Goal: Task Accomplishment & Management: Complete application form

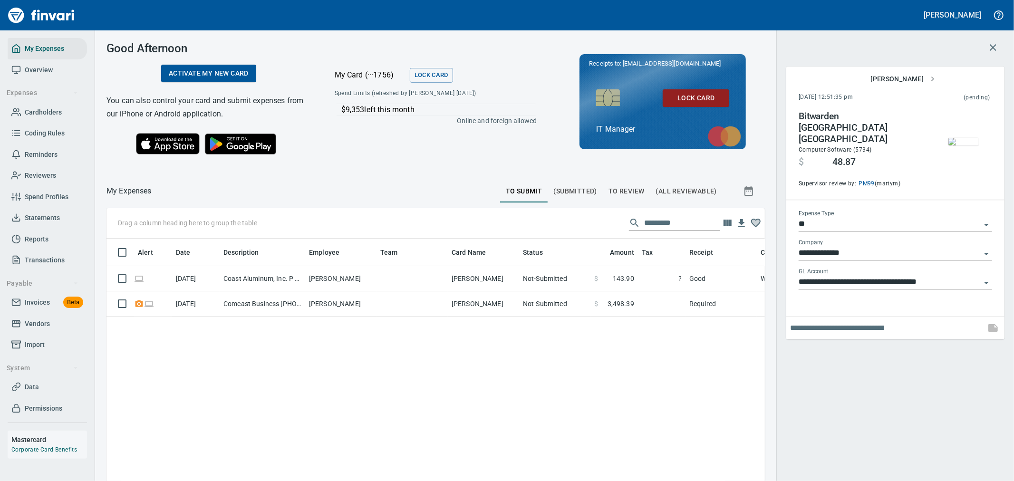
scroll to position [360, 643]
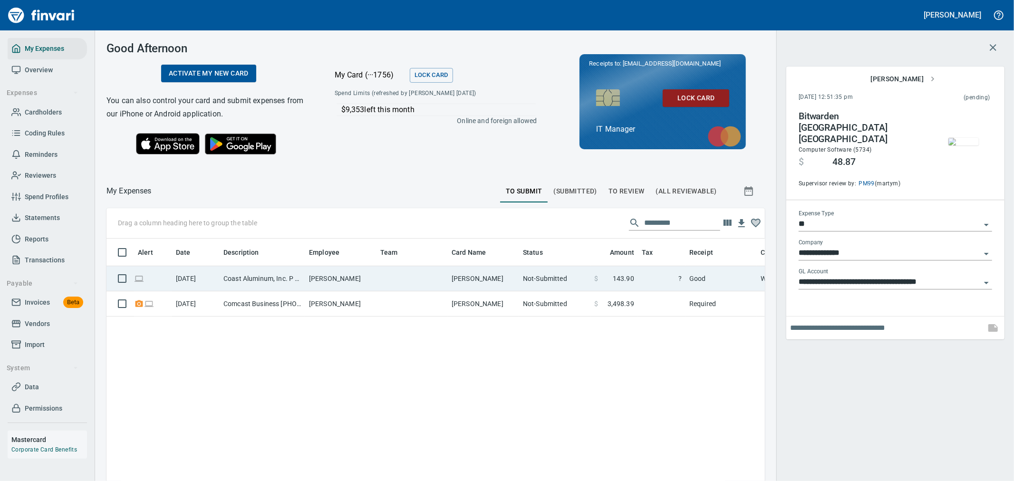
click at [544, 273] on td "Not-Submitted" at bounding box center [554, 278] width 71 height 25
type input "**********"
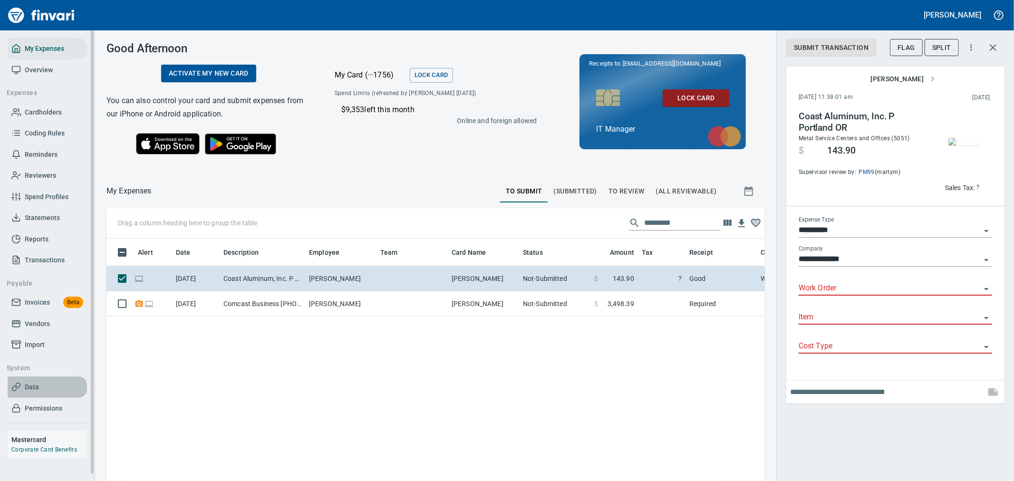
click at [49, 384] on span "Data" at bounding box center [47, 387] width 72 height 12
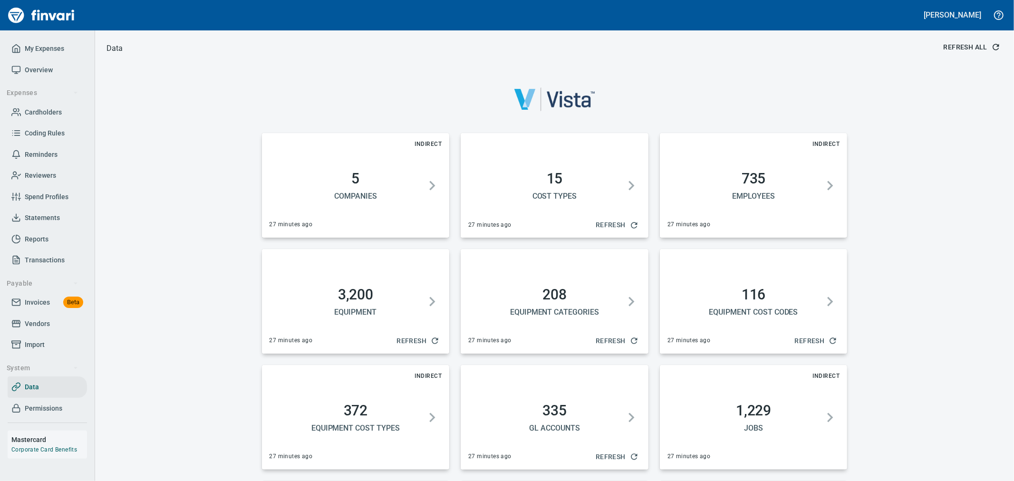
click at [977, 49] on span "Refresh All" at bounding box center [970, 47] width 55 height 12
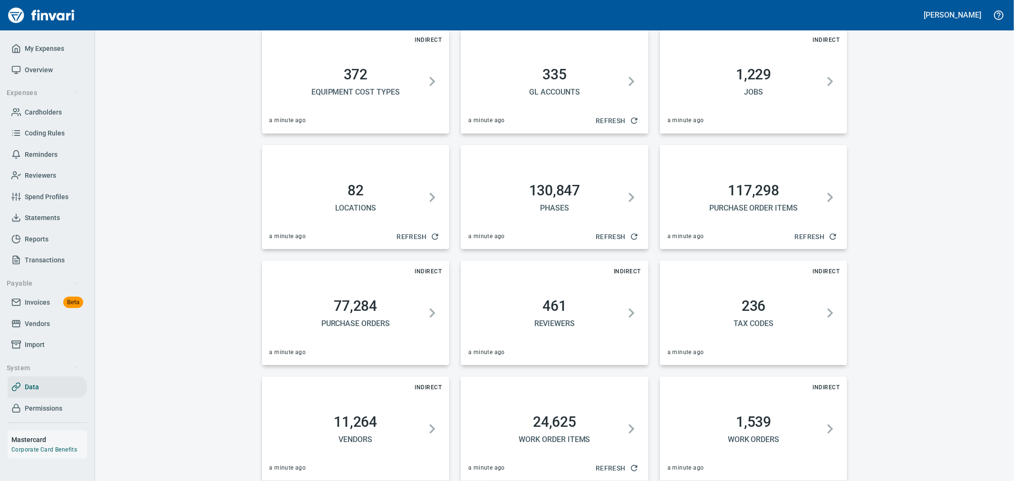
scroll to position [347, 0]
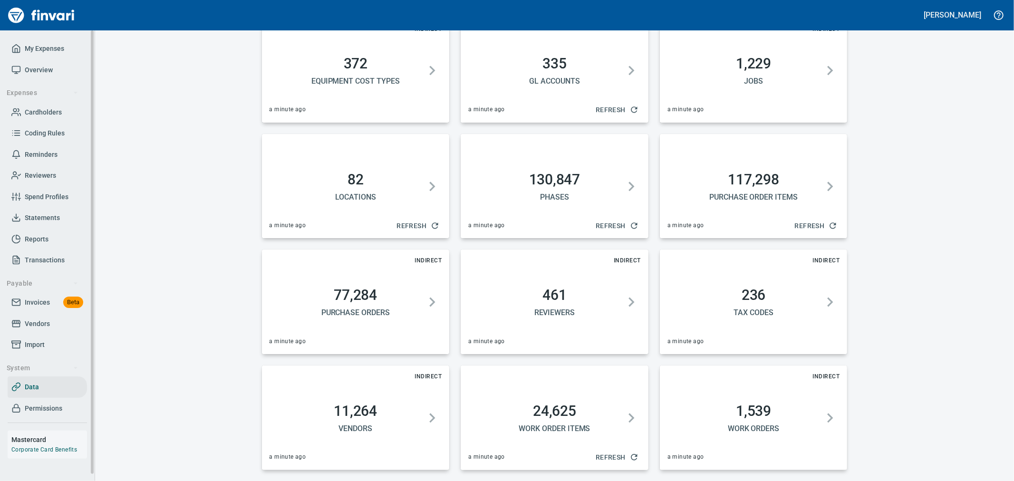
click at [43, 47] on span "My Expenses" at bounding box center [44, 49] width 39 height 12
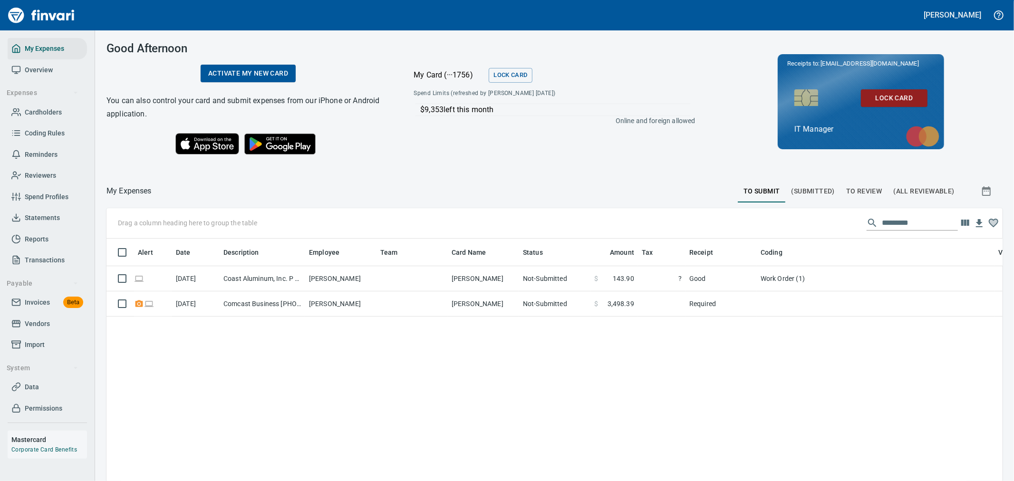
scroll to position [360, 880]
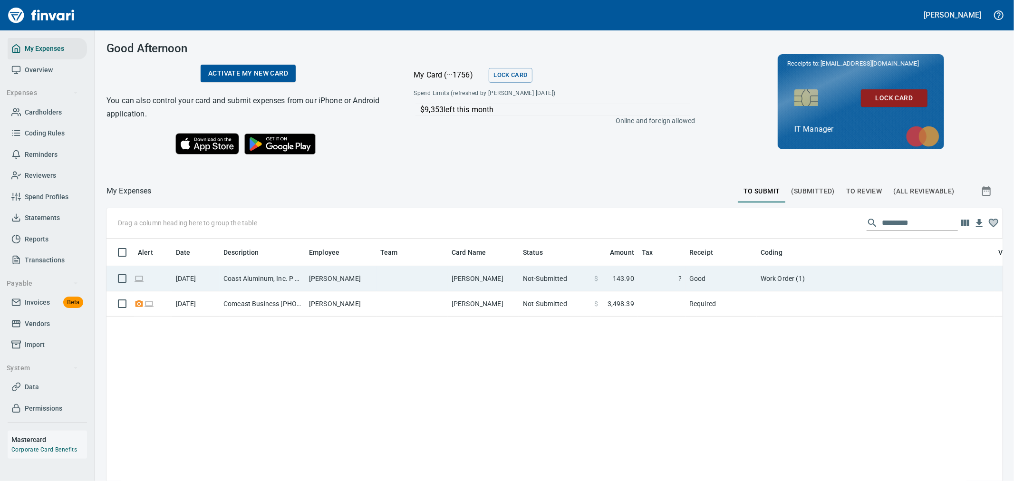
click at [741, 273] on td "Good" at bounding box center [720, 278] width 71 height 25
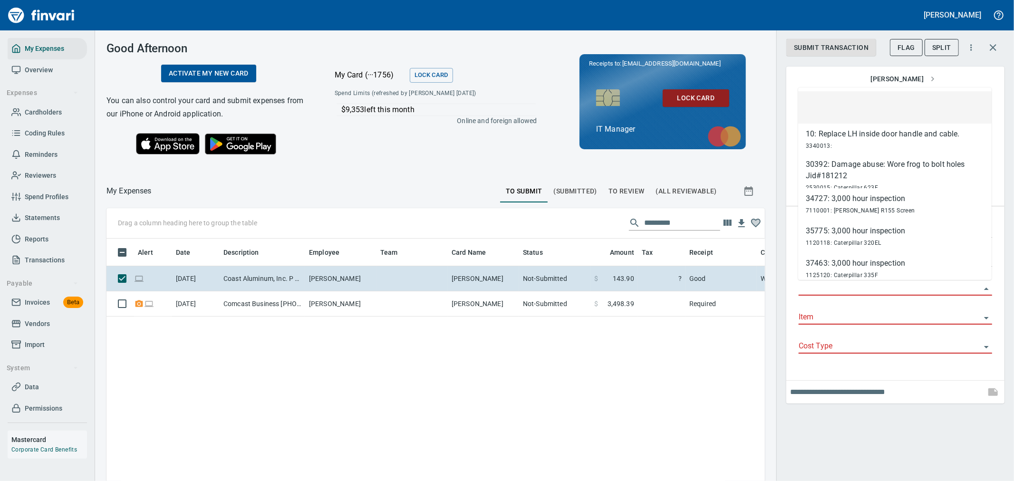
click at [849, 284] on input "Work Order" at bounding box center [890, 288] width 182 height 13
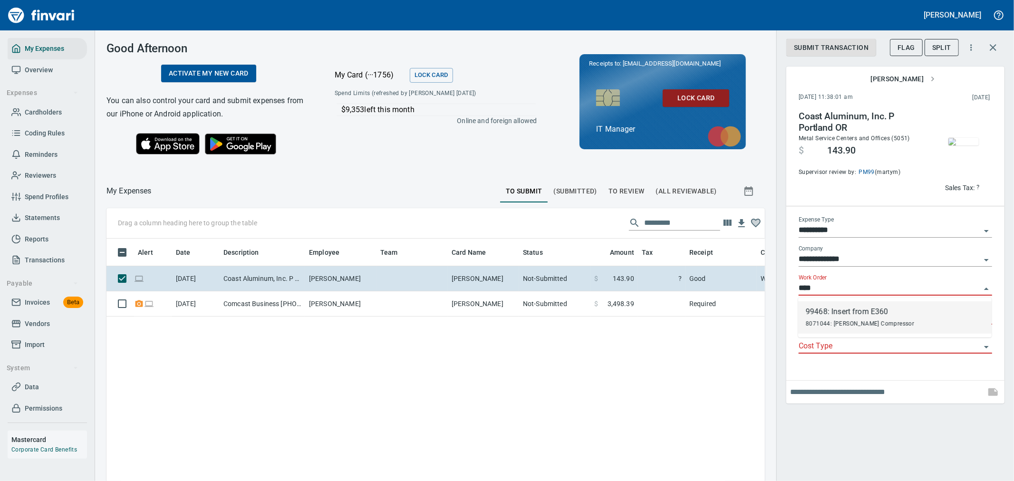
scroll to position [360, 643]
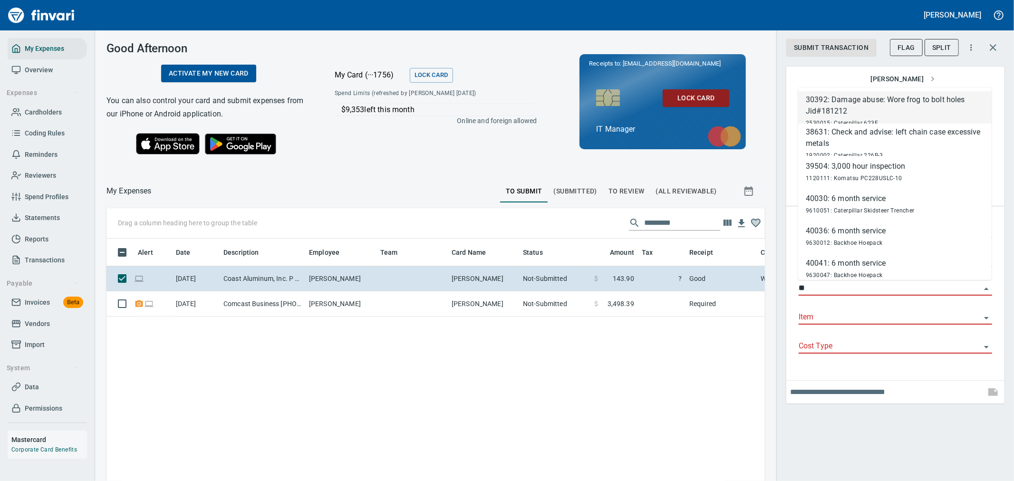
type input "*"
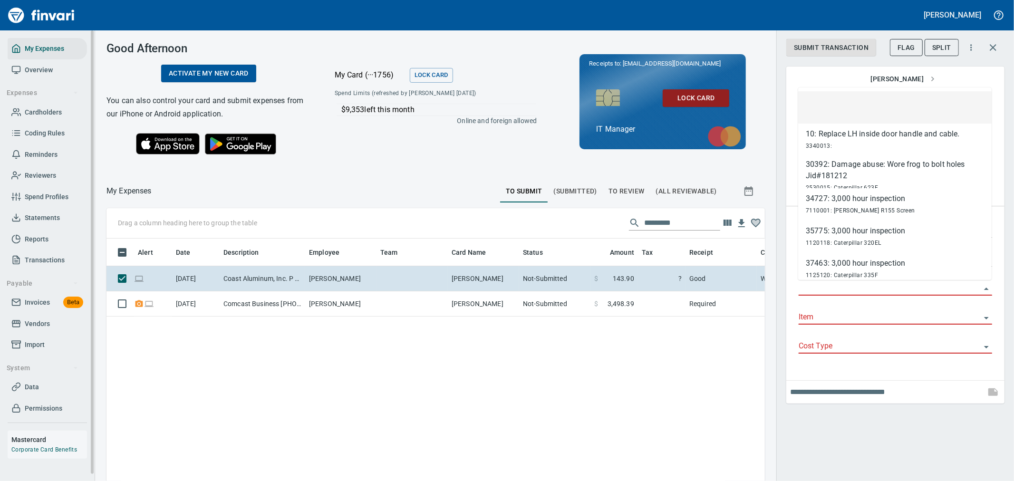
click at [41, 388] on span "Data" at bounding box center [47, 387] width 72 height 12
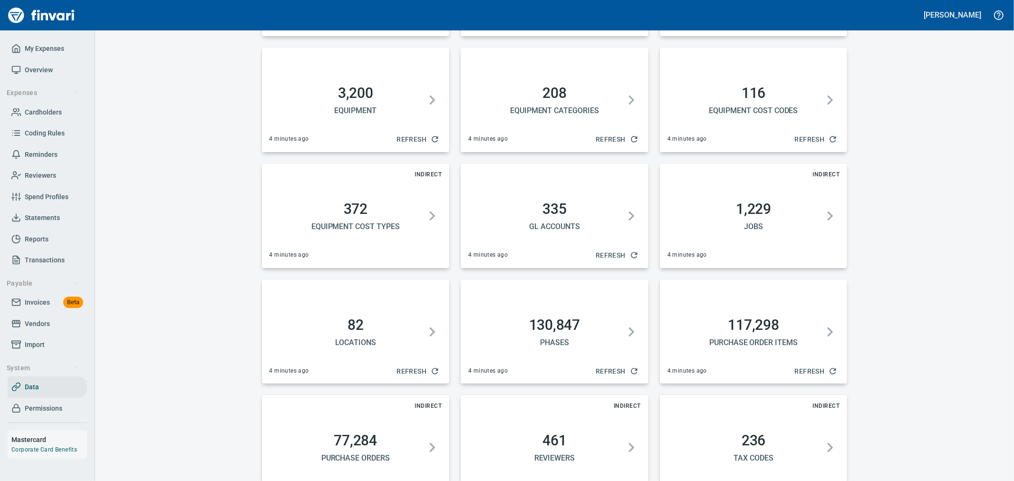
scroll to position [347, 0]
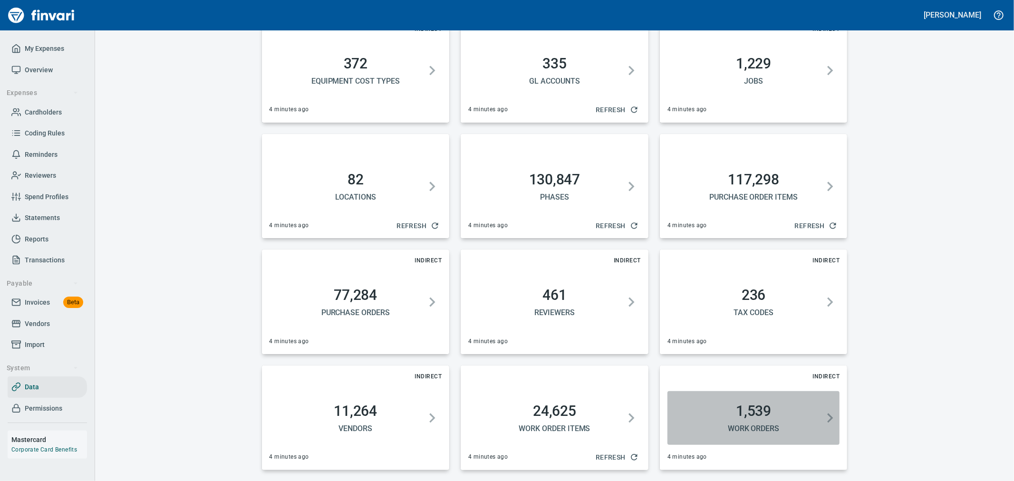
click at [754, 423] on h5 "Work Orders" at bounding box center [753, 428] width 165 height 10
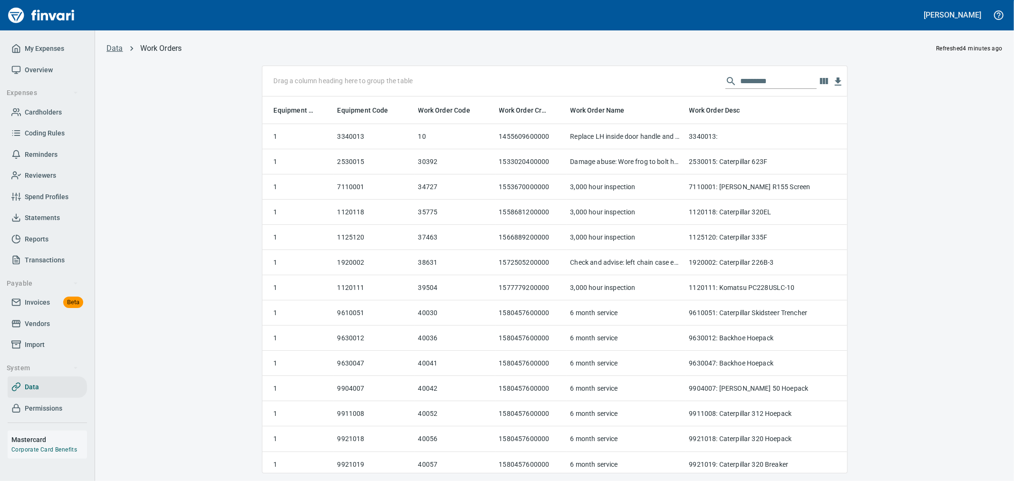
scroll to position [360, 568]
click at [757, 83] on input "text" at bounding box center [779, 81] width 76 height 15
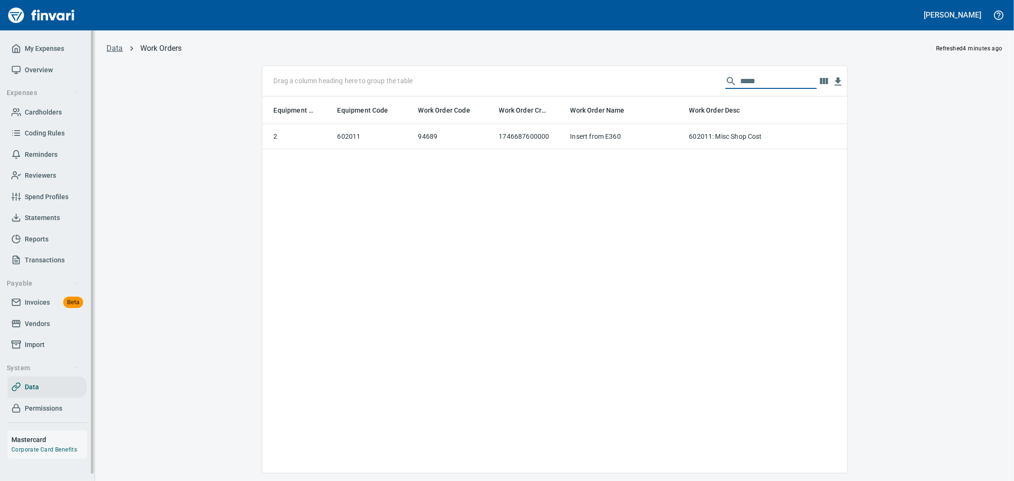
type input "*****"
click at [41, 111] on span "Cardholders" at bounding box center [43, 112] width 37 height 12
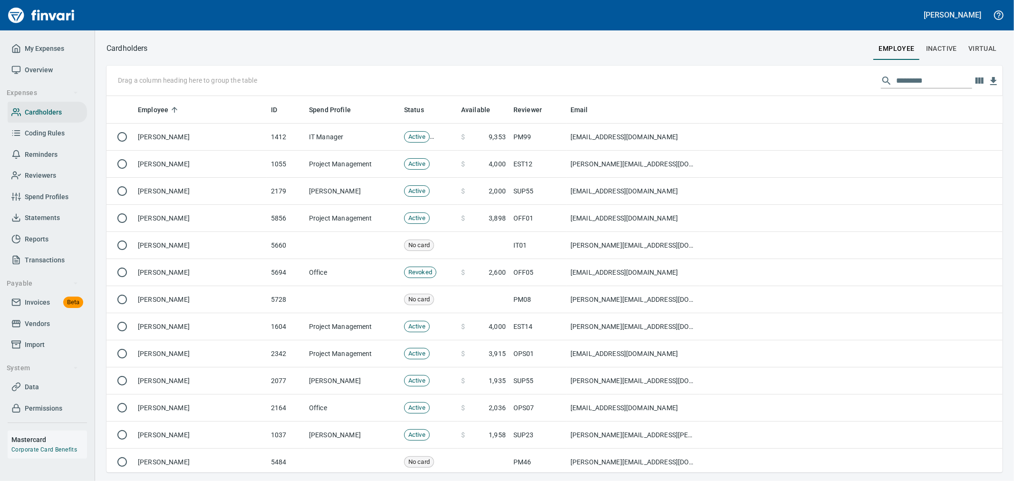
scroll to position [368, 880]
click at [51, 44] on span "My Expenses" at bounding box center [44, 49] width 39 height 12
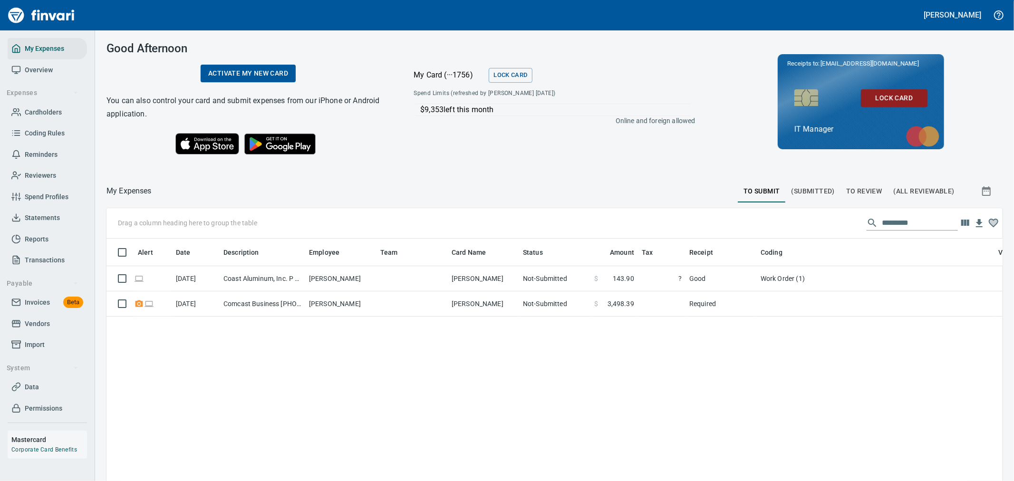
scroll to position [360, 880]
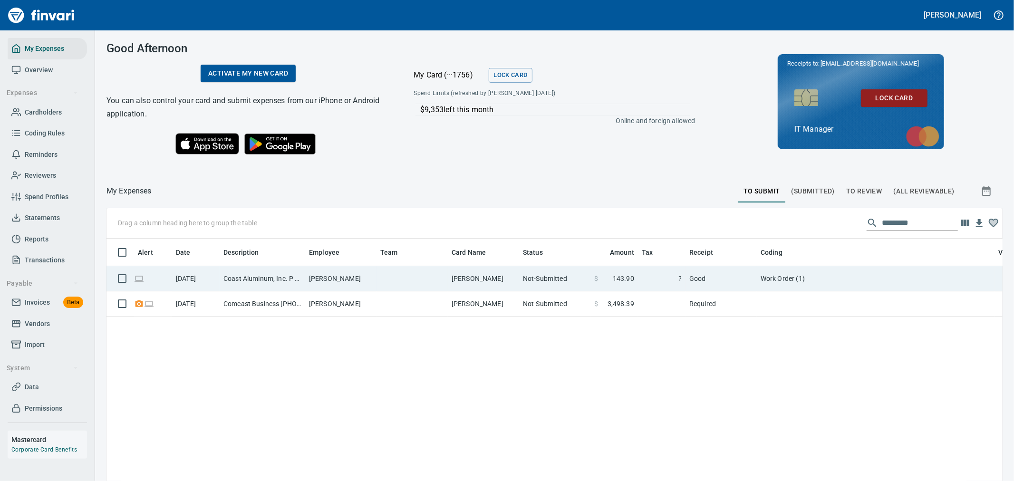
click at [781, 274] on td "Work Order (1)" at bounding box center [876, 278] width 238 height 25
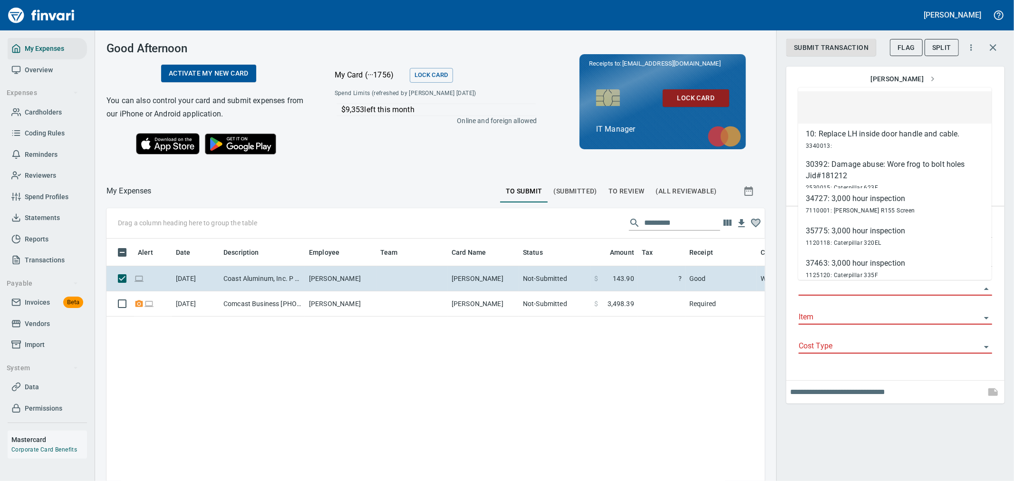
click at [847, 291] on input "Work Order" at bounding box center [890, 288] width 182 height 13
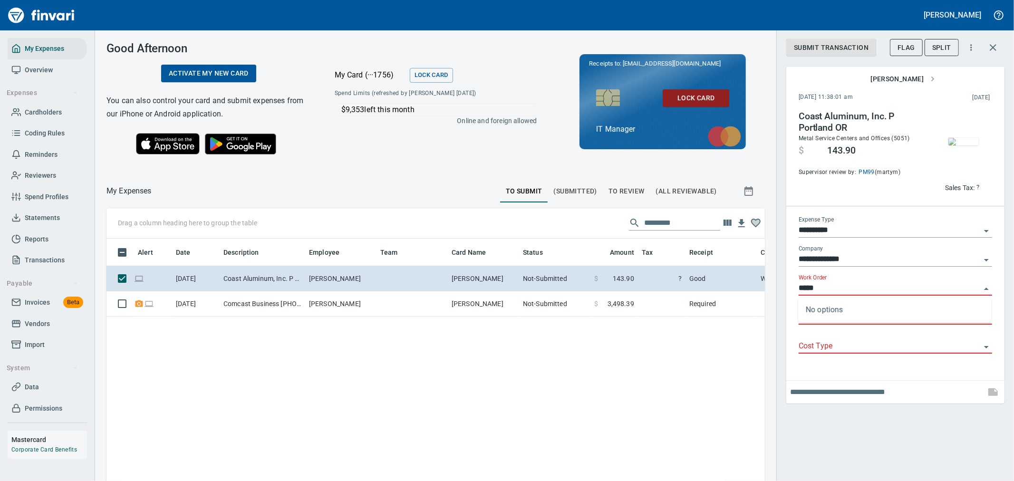
scroll to position [360, 643]
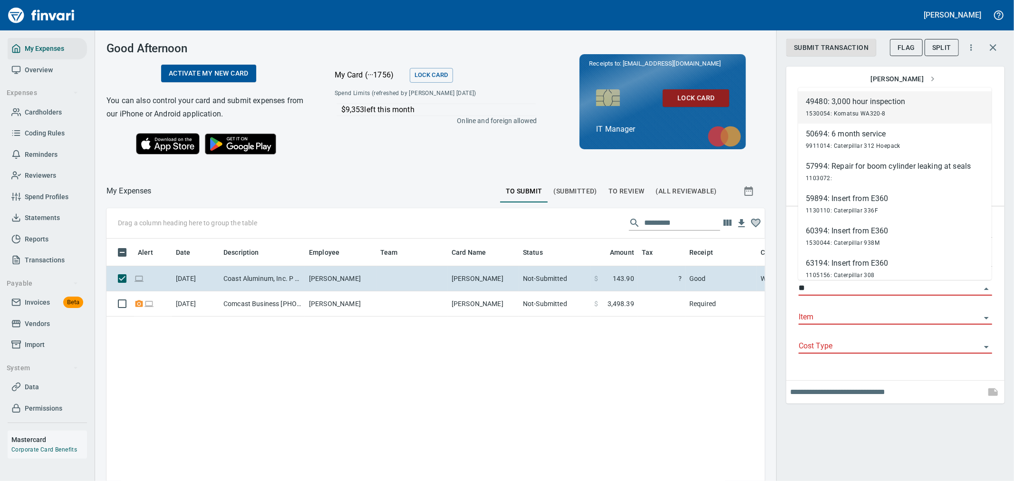
type input "*"
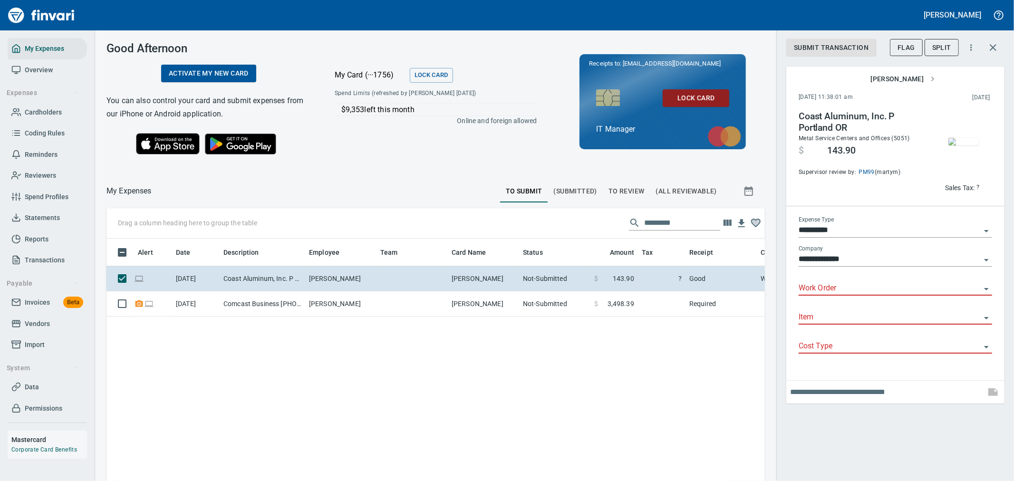
click at [913, 462] on div "**********" at bounding box center [895, 240] width 238 height 481
click at [848, 264] on input "**********" at bounding box center [890, 259] width 182 height 13
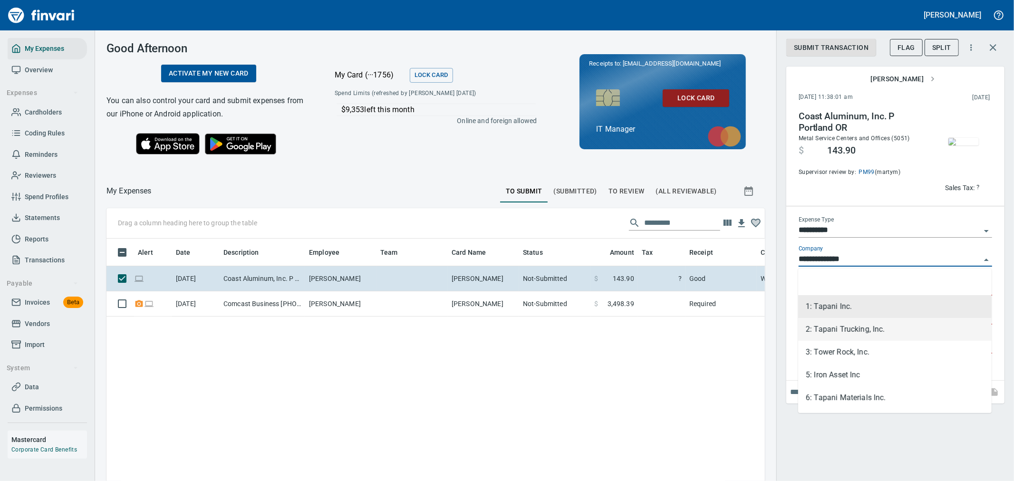
click at [835, 324] on li "2: Tapani Trucking, Inc." at bounding box center [894, 329] width 193 height 23
type input "**********"
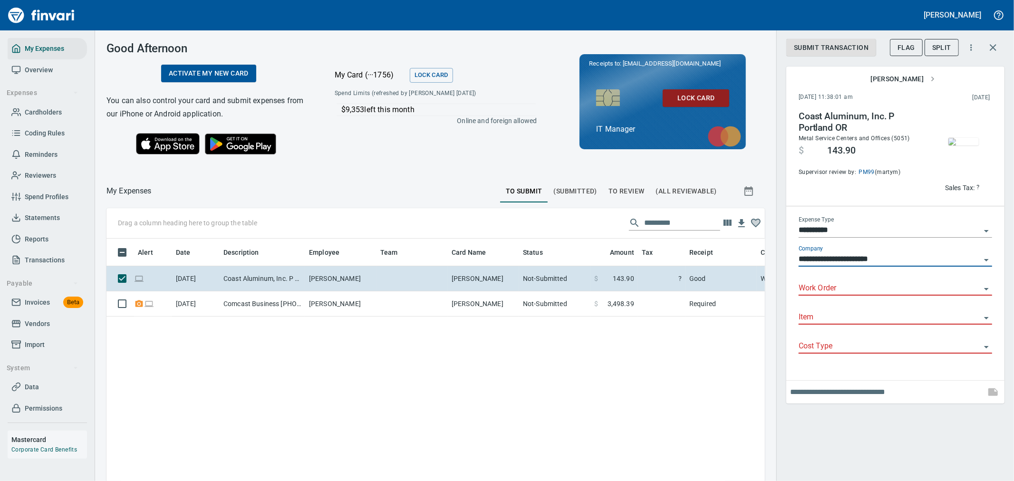
click at [858, 277] on div "Work Order" at bounding box center [895, 284] width 193 height 21
type input "*"
type input "**********"
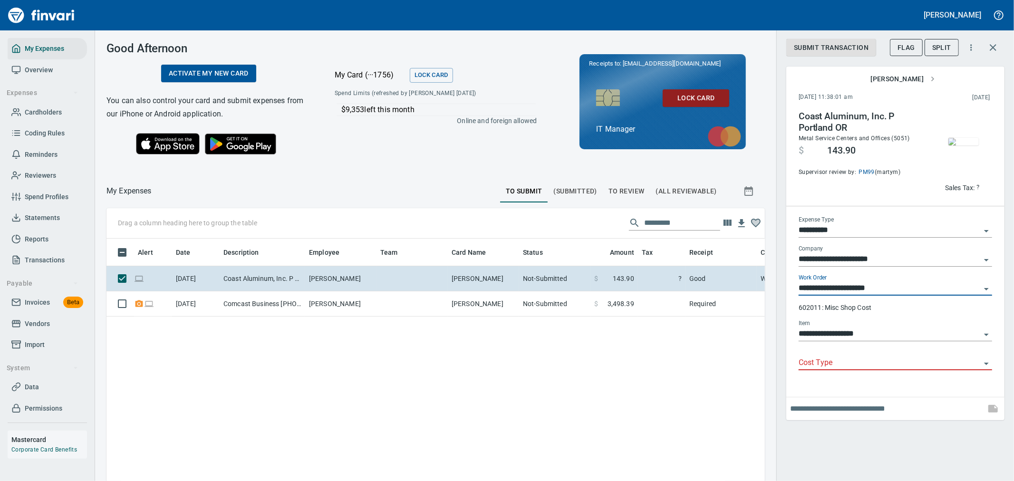
type input "**********"
click at [828, 360] on input "Cost Type" at bounding box center [890, 362] width 182 height 13
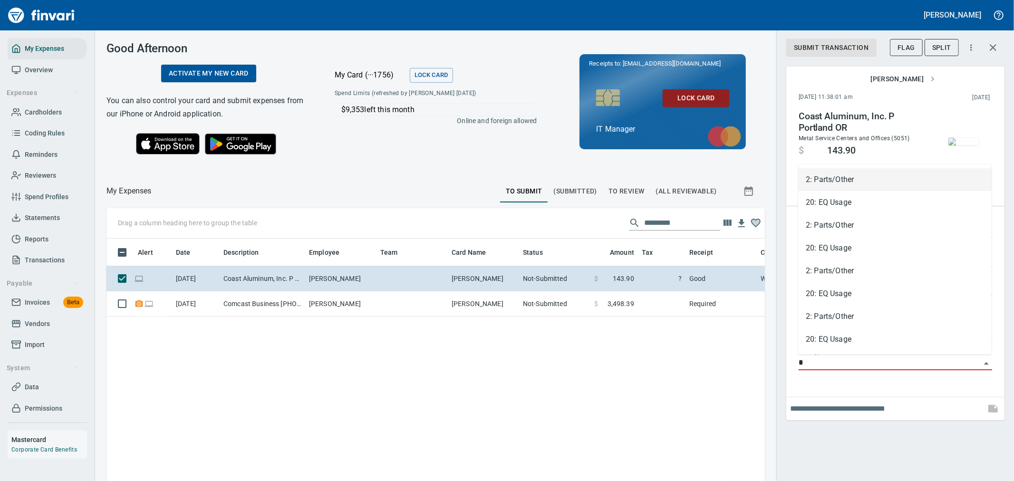
click at [869, 178] on li "2: Parts/Other" at bounding box center [894, 179] width 193 height 23
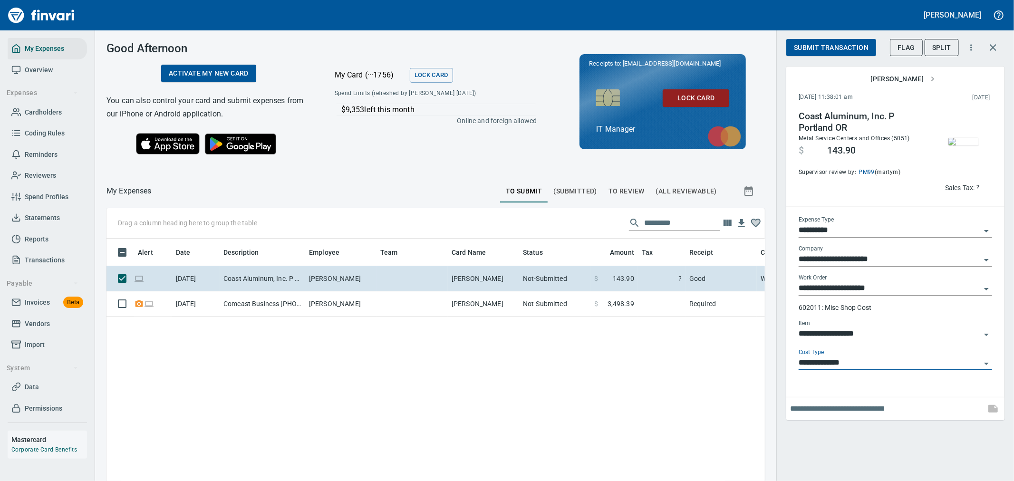
type input "**********"
click at [855, 46] on span "Submit Transaction" at bounding box center [831, 48] width 75 height 12
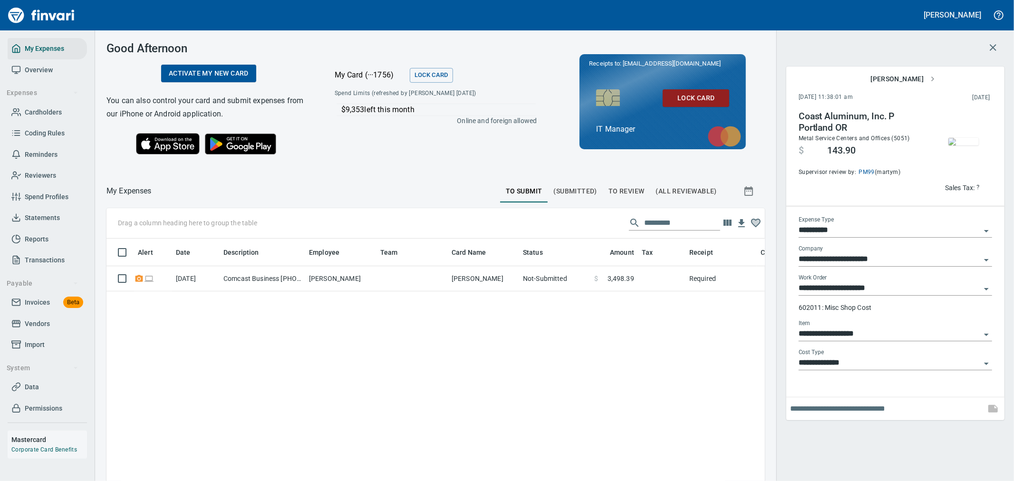
click at [991, 44] on icon "button" at bounding box center [992, 47] width 11 height 11
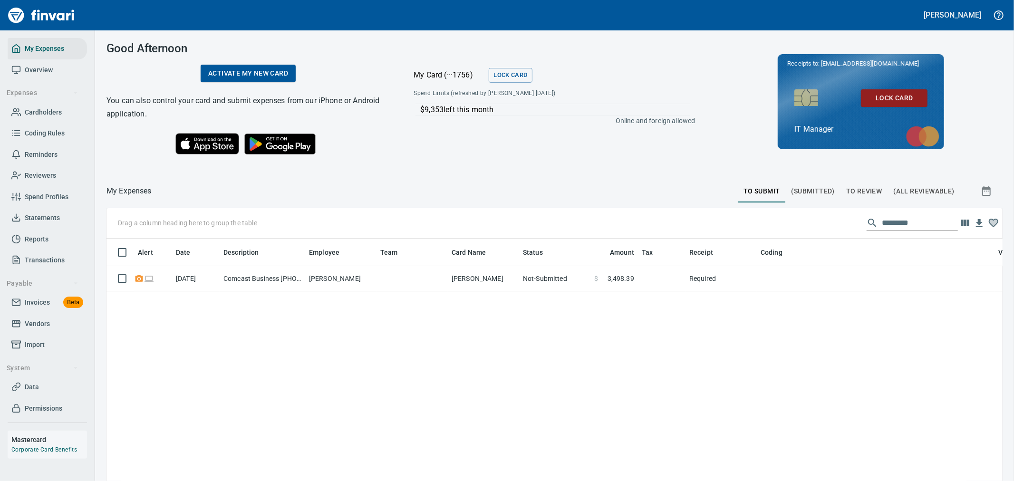
scroll to position [360, 880]
click at [860, 188] on span "To Review" at bounding box center [864, 191] width 36 height 12
click at [758, 194] on span "To Submit" at bounding box center [761, 191] width 37 height 12
